Goal: Information Seeking & Learning: Learn about a topic

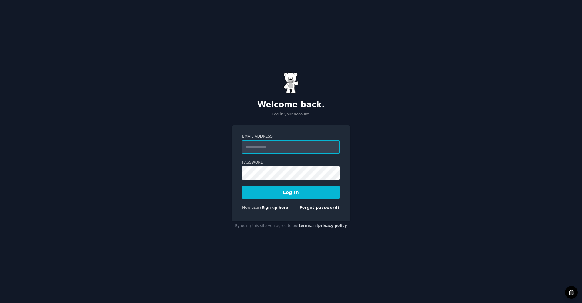
type input "**********"
click at [291, 192] on button "Log In" at bounding box center [291, 192] width 98 height 13
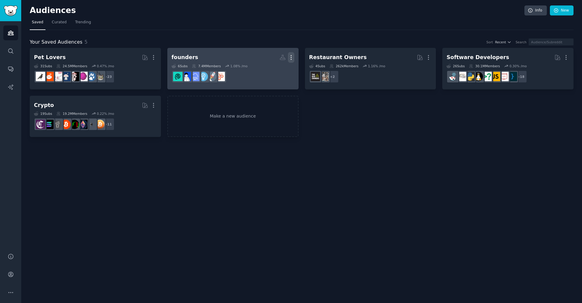
click at [291, 56] on icon "button" at bounding box center [291, 57] width 6 height 6
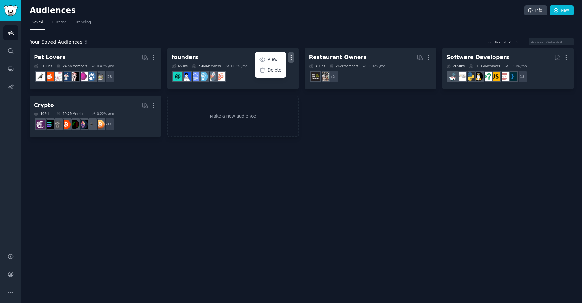
click at [331, 129] on div "Pet Lovers More 31 Sub s 24.5M Members 0.47 % /mo r/BeardedDragons + 23 founder…" at bounding box center [302, 92] width 544 height 89
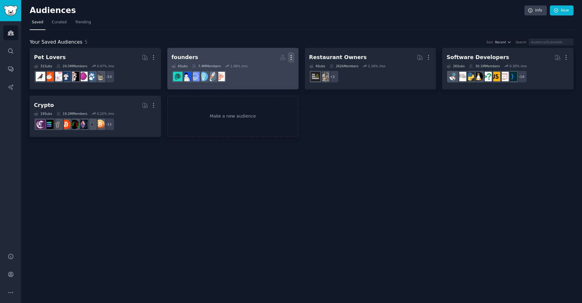
click at [291, 57] on icon "button" at bounding box center [291, 57] width 1 height 4
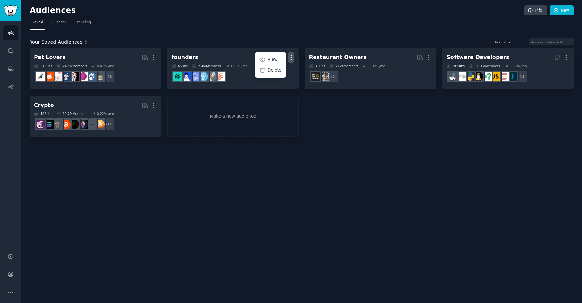
click at [329, 132] on div "Pet Lovers More 31 Sub s 24.5M Members 0.47 % /mo r/BeardedDragons + 23 founder…" at bounding box center [302, 92] width 544 height 89
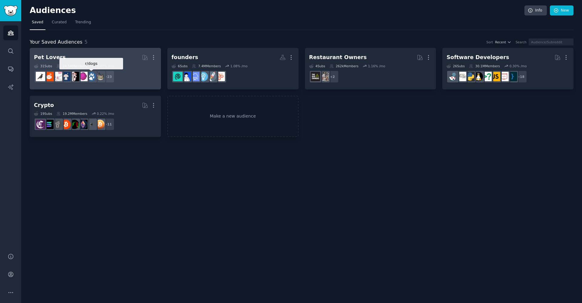
click at [94, 82] on div at bounding box center [91, 76] width 13 height 13
